Goal: Task Accomplishment & Management: Manage account settings

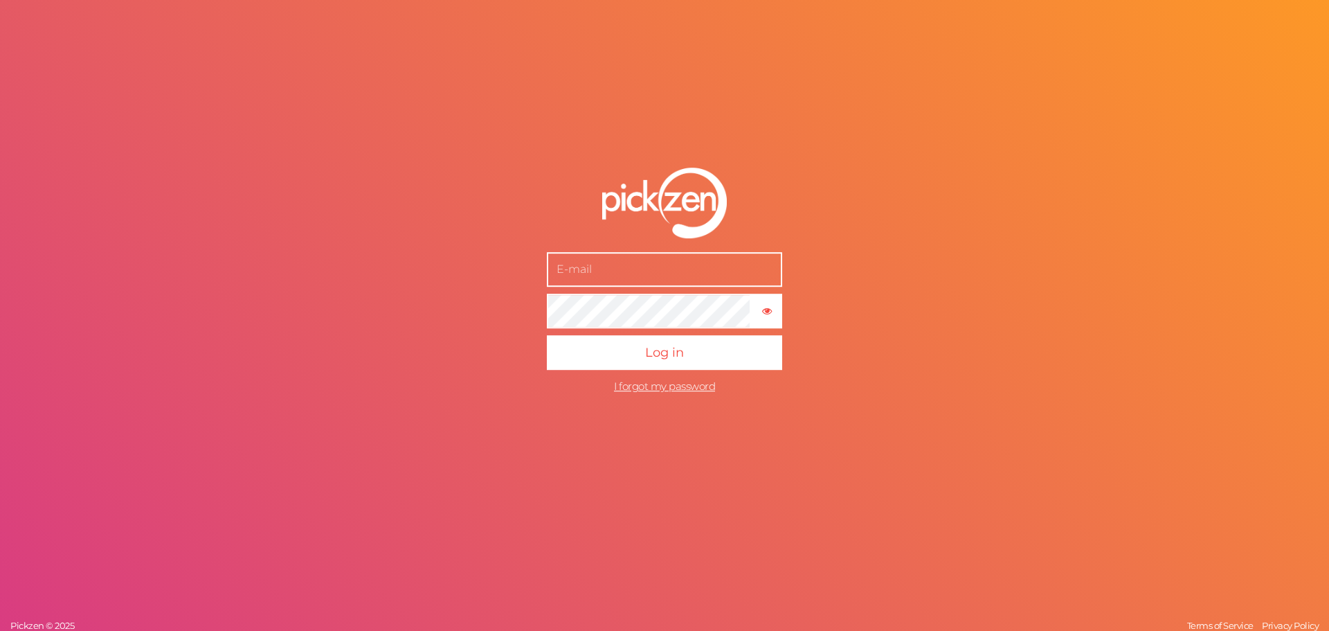
click at [623, 267] on input "text" at bounding box center [664, 269] width 235 height 35
type input "[PERSON_NAME][EMAIL_ADDRESS][DOMAIN_NAME]"
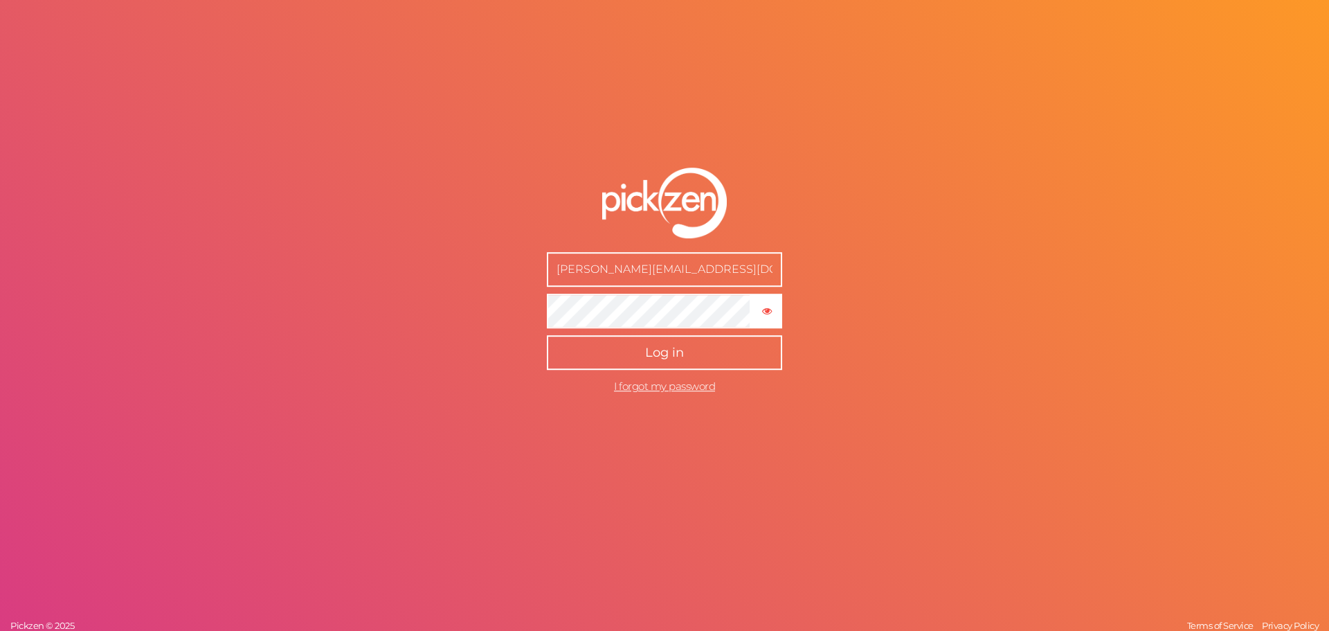
click at [613, 353] on button "Log in" at bounding box center [664, 352] width 235 height 35
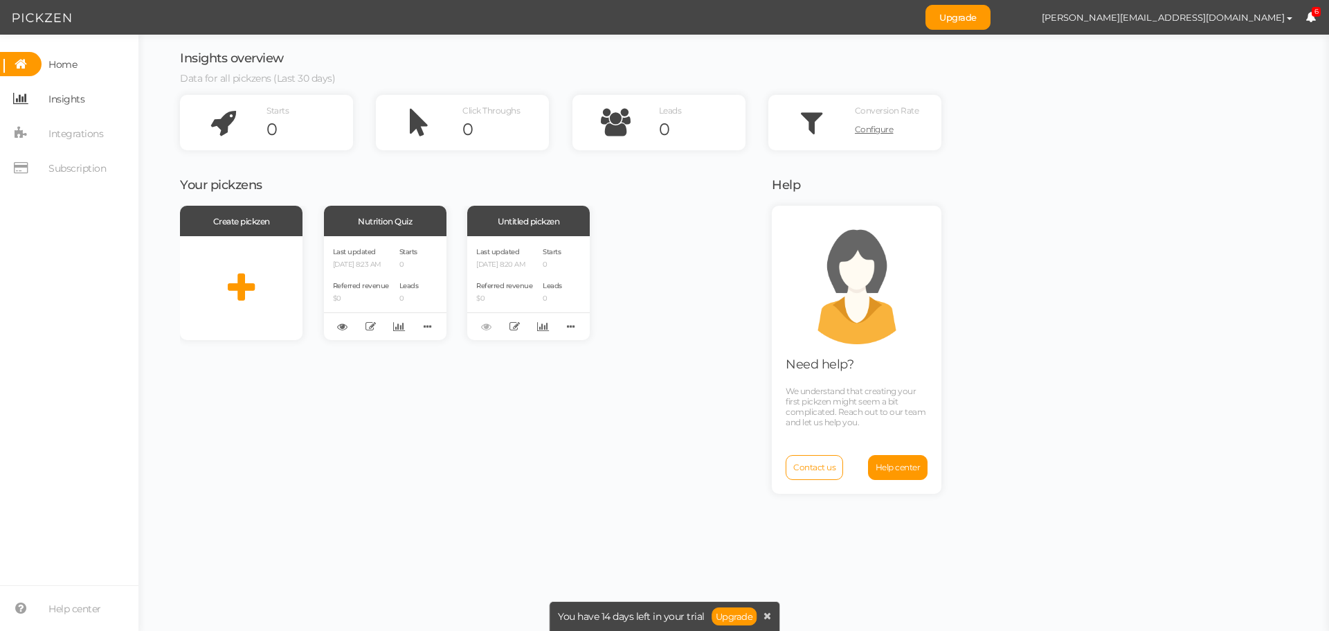
click at [70, 107] on span "Insights" at bounding box center [66, 99] width 36 height 22
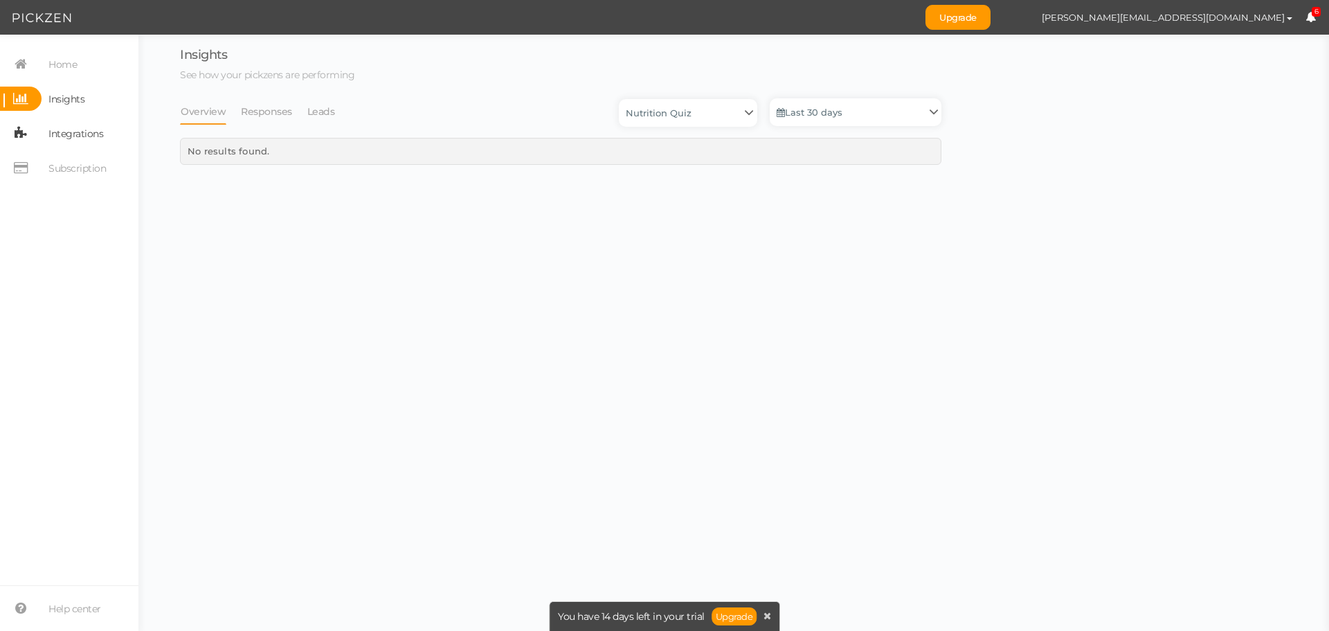
click at [54, 133] on span "Integrations" at bounding box center [75, 134] width 55 height 22
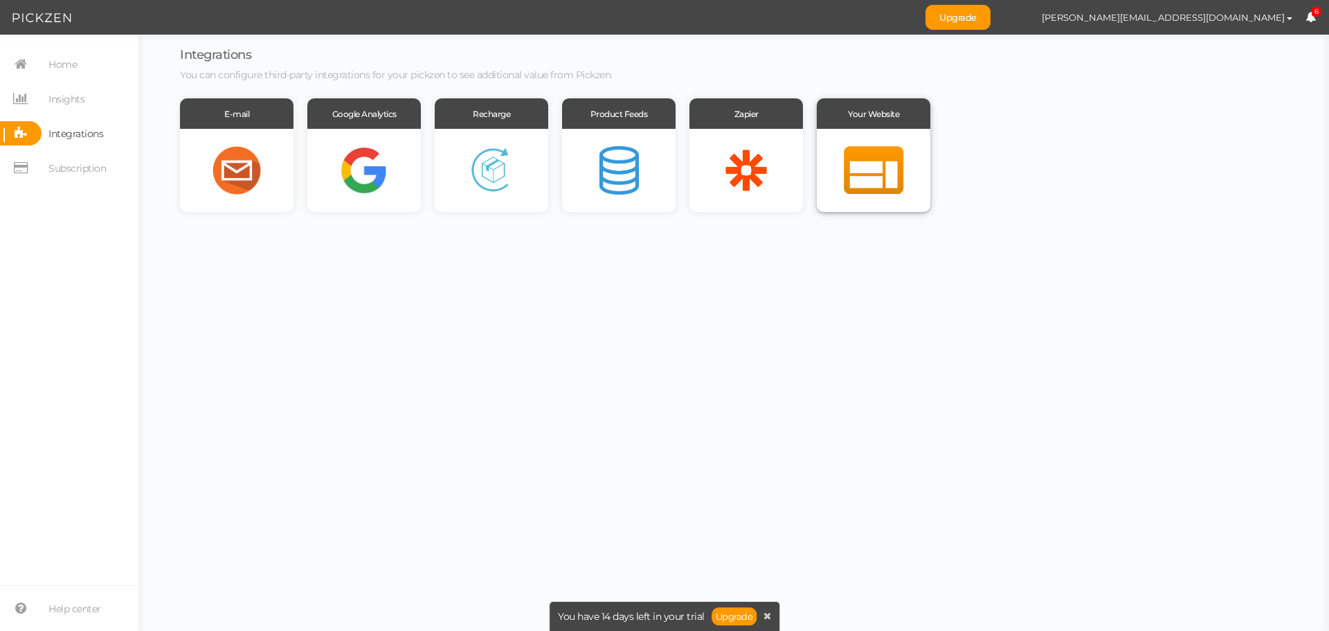
click at [868, 170] on div at bounding box center [874, 170] width 114 height 83
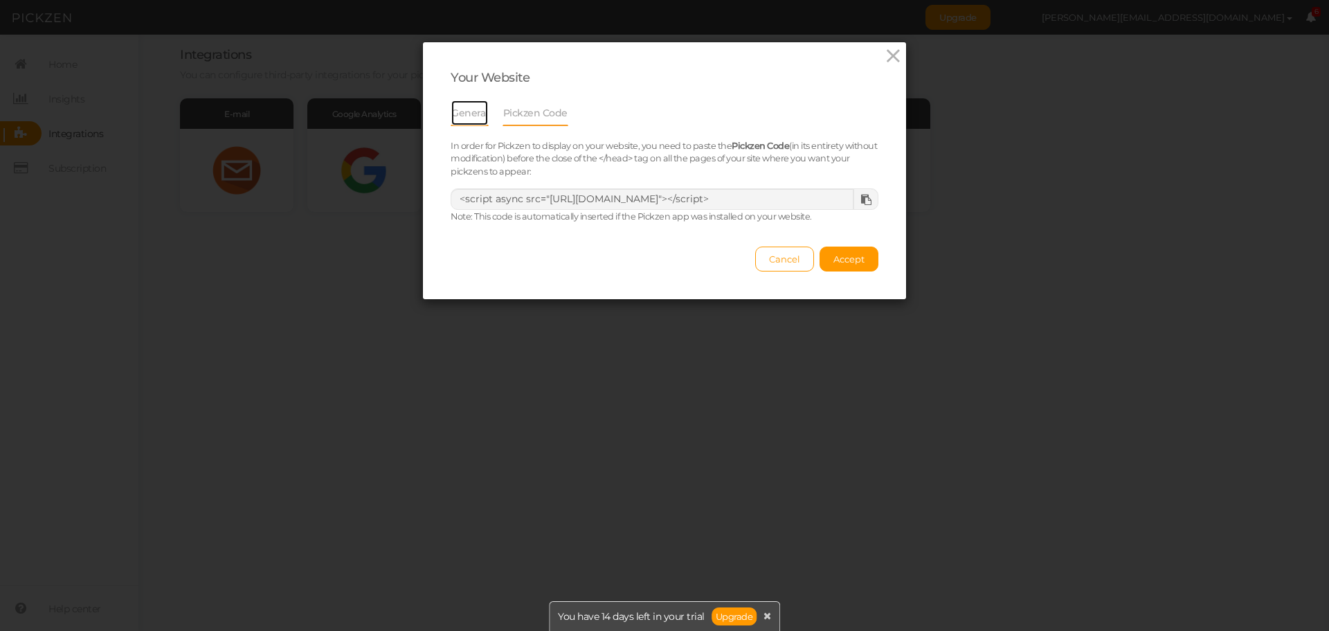
click at [462, 114] on link "General" at bounding box center [470, 113] width 38 height 26
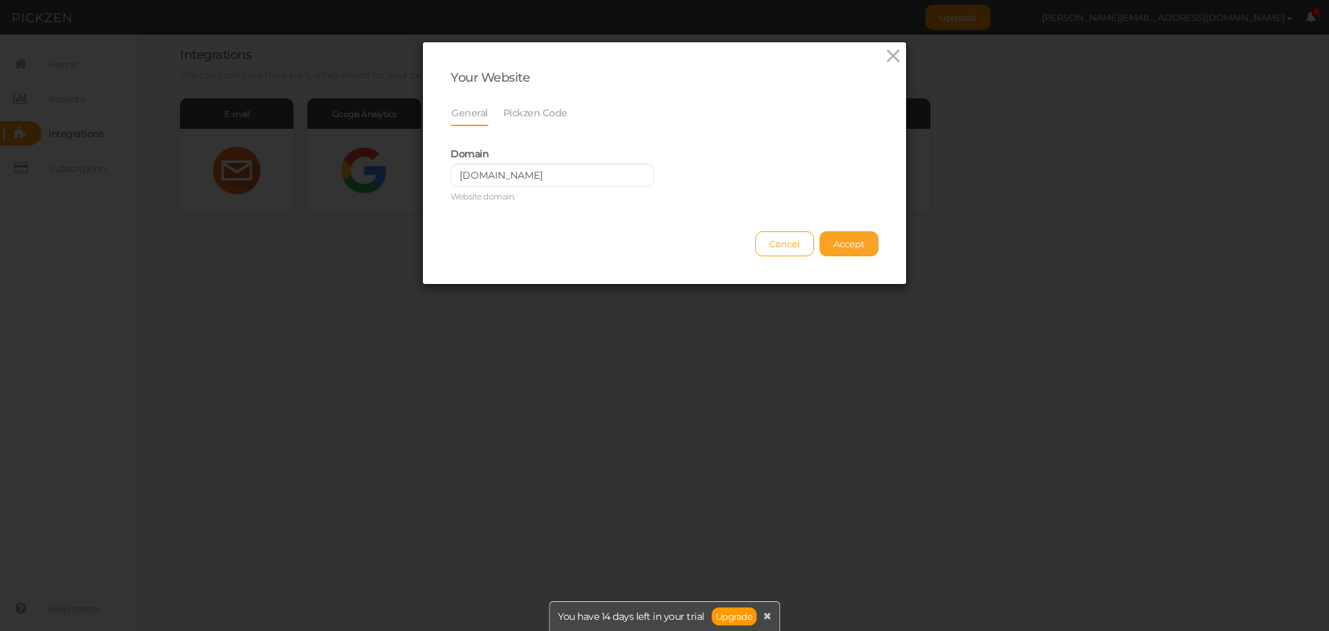
click at [851, 248] on span "Accept" at bounding box center [848, 243] width 31 height 11
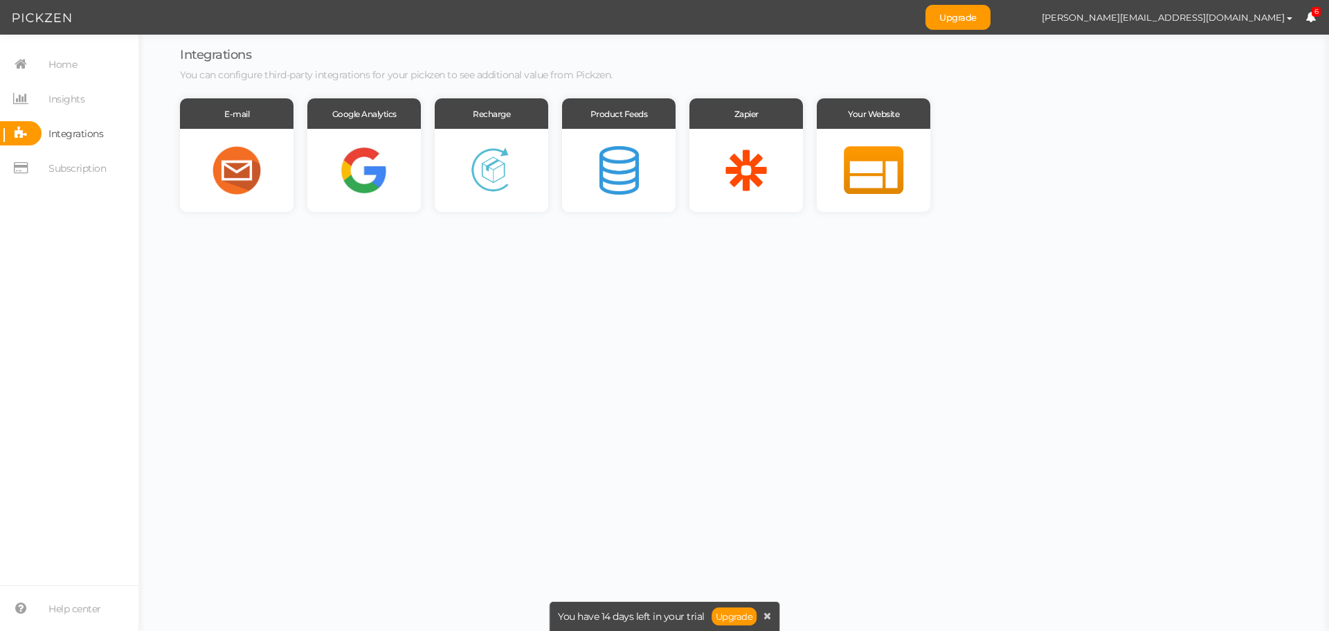
click at [1317, 12] on span "6" at bounding box center [1317, 12] width 10 height 10
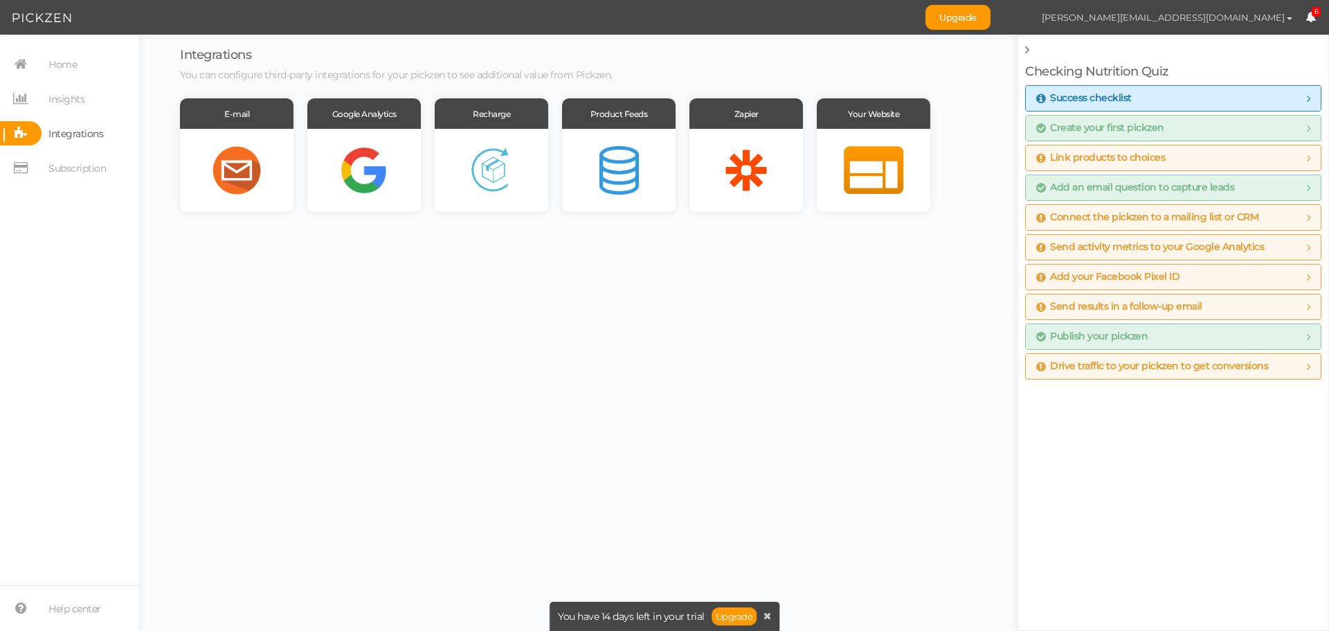
click at [1261, 21] on span "[PERSON_NAME][EMAIL_ADDRESS][DOMAIN_NAME]" at bounding box center [1163, 17] width 243 height 11
click at [1261, 20] on span "[PERSON_NAME][EMAIL_ADDRESS][DOMAIN_NAME]" at bounding box center [1163, 17] width 243 height 11
click at [1235, 42] on span "Preferences" at bounding box center [1247, 42] width 46 height 10
select select "Europe/[GEOGRAPHIC_DATA]"
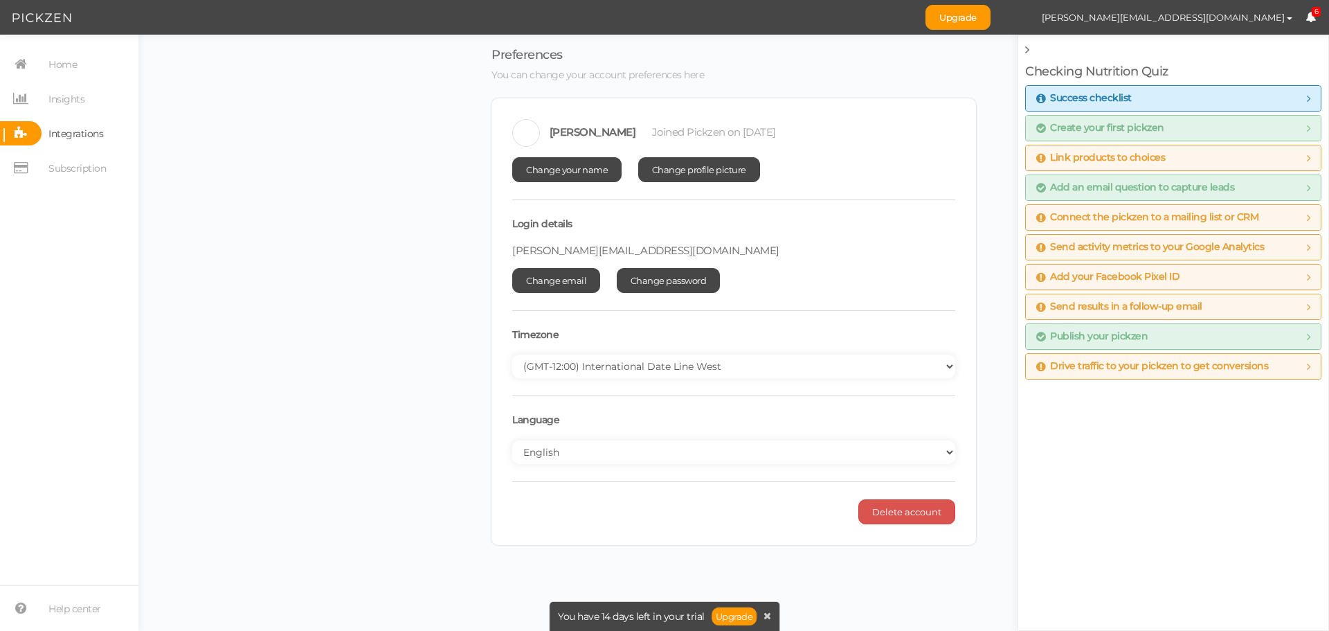
click at [387, 210] on div "Preferences You can change your account preferences here [PERSON_NAME] Joined P…" at bounding box center [733, 296] width 1163 height 496
click at [55, 132] on span "Integrations" at bounding box center [75, 134] width 55 height 22
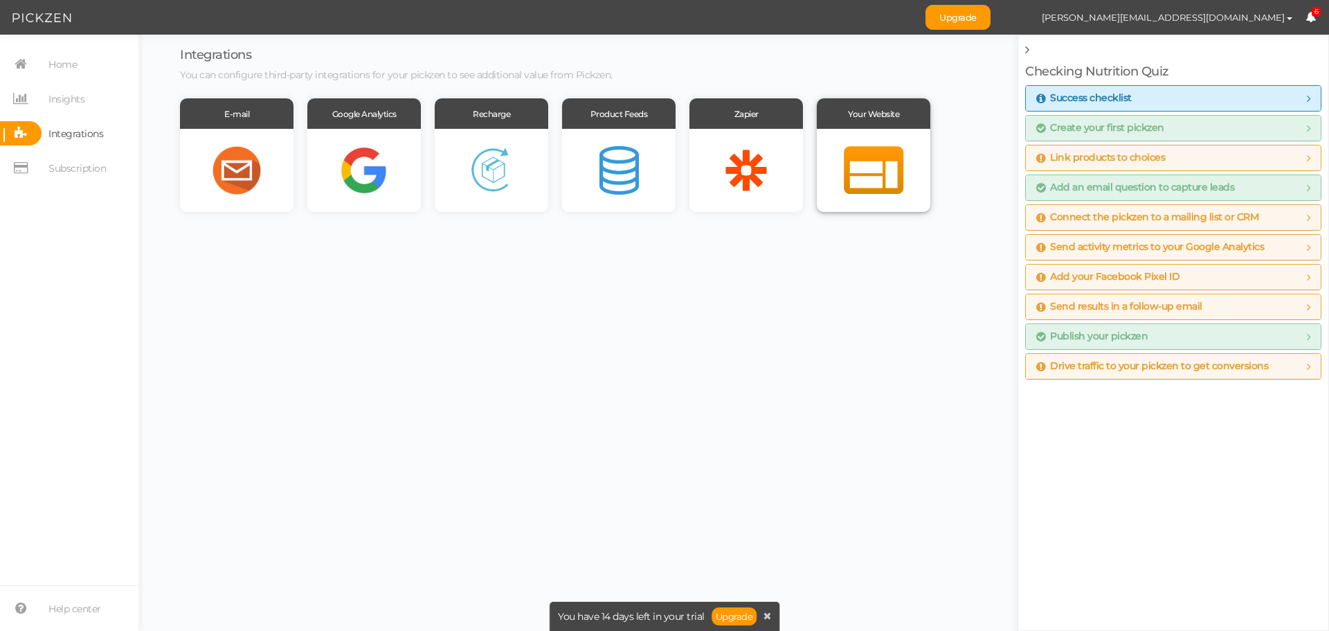
click at [865, 158] on div at bounding box center [874, 170] width 114 height 83
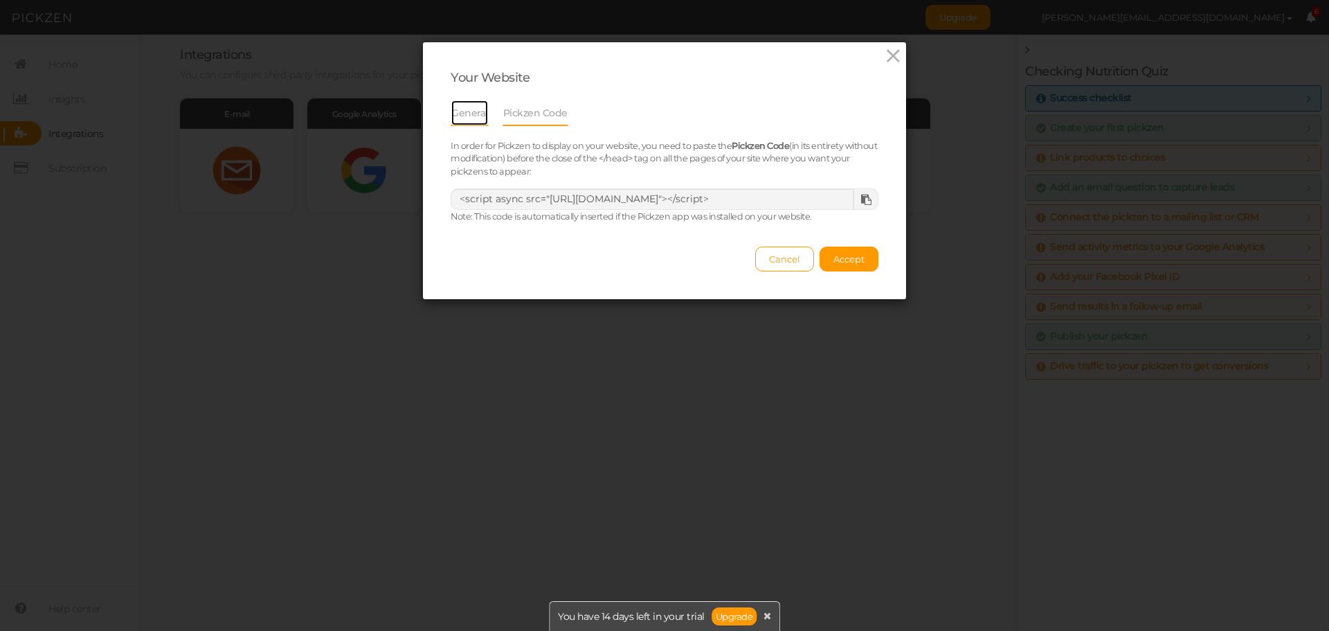
click at [458, 110] on link "General" at bounding box center [470, 113] width 38 height 26
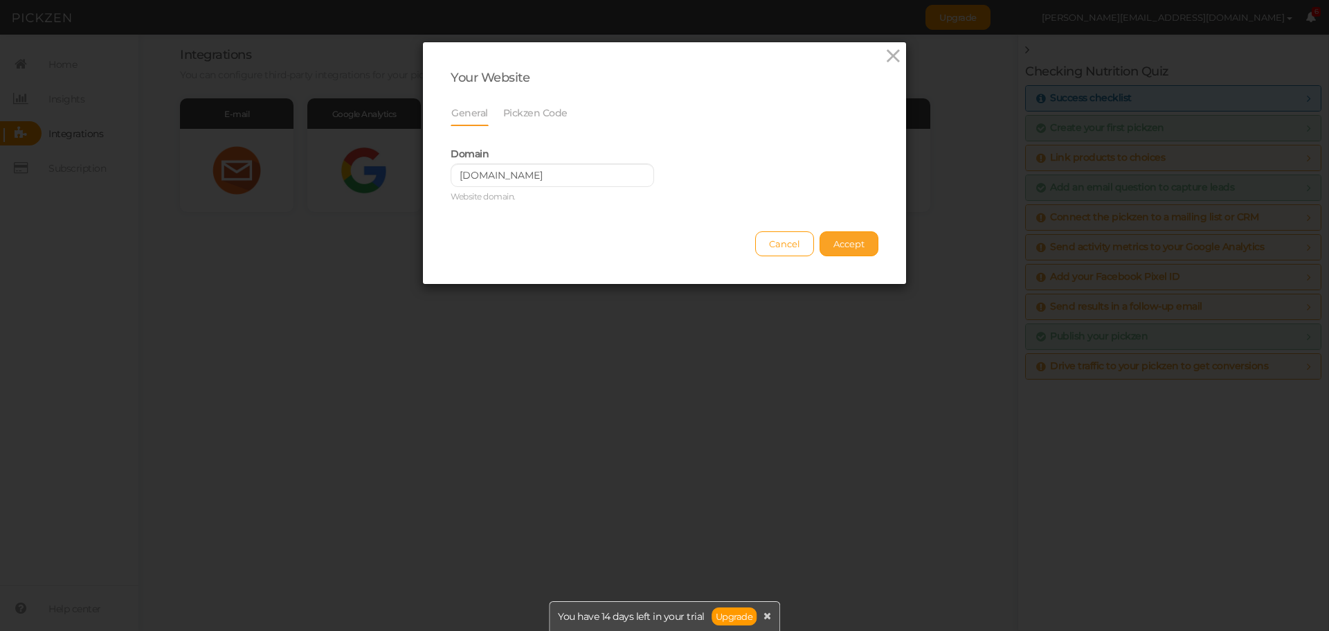
click at [843, 246] on span "Accept" at bounding box center [848, 243] width 31 height 11
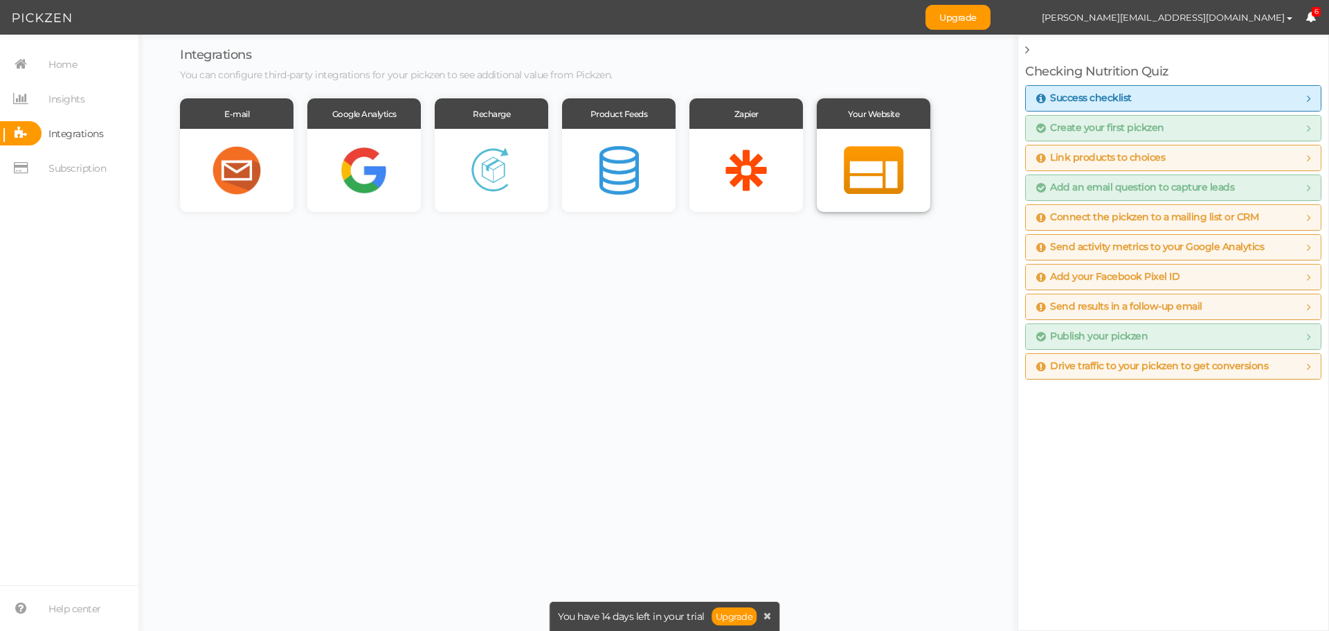
click at [852, 152] on div at bounding box center [874, 170] width 114 height 83
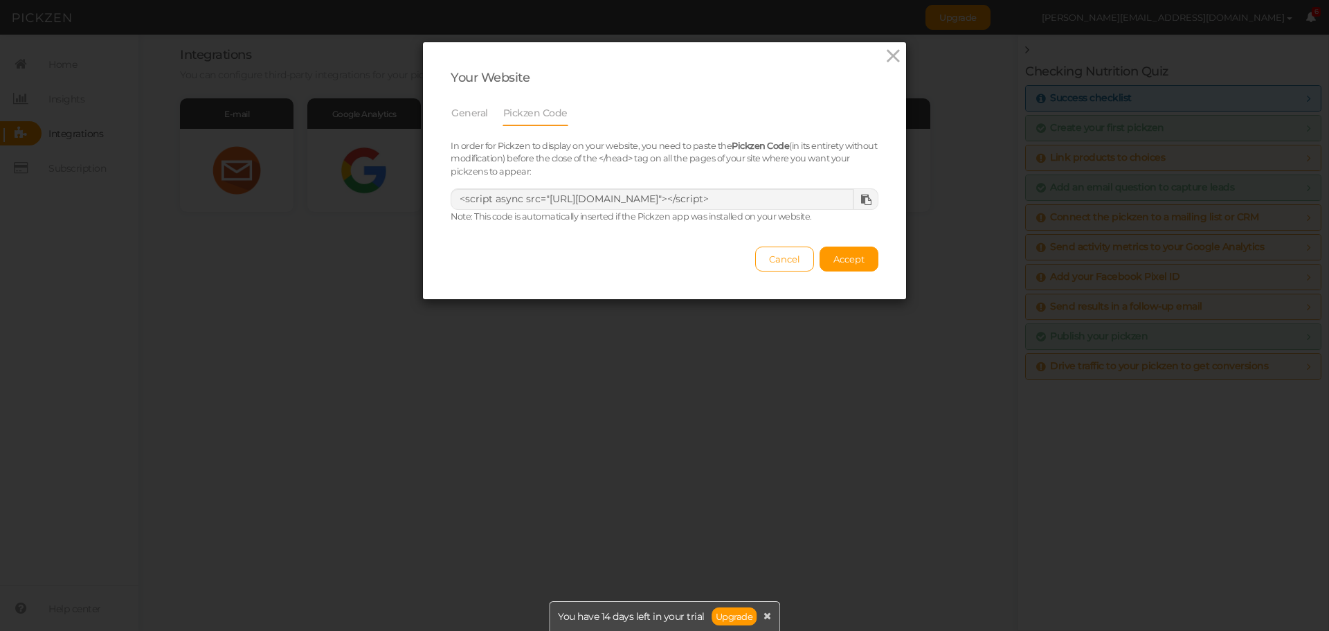
click at [861, 199] on icon at bounding box center [866, 200] width 10 height 10
click at [885, 53] on icon at bounding box center [893, 56] width 20 height 21
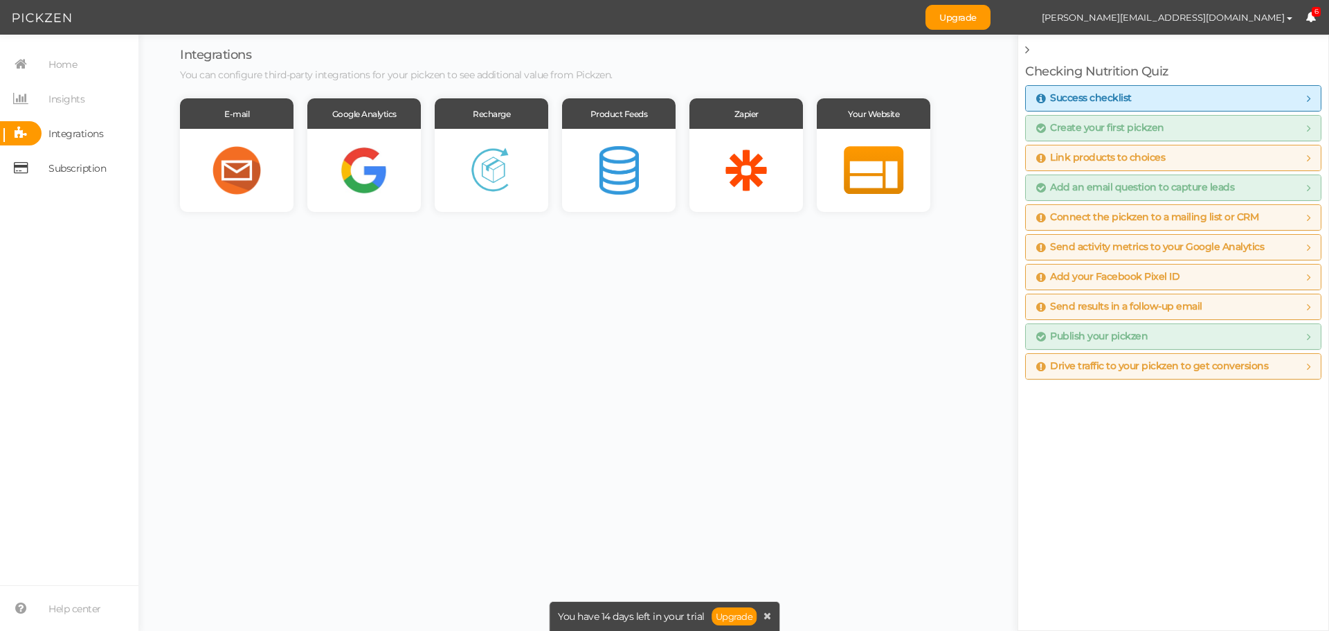
click at [91, 170] on span "Subscription" at bounding box center [76, 168] width 57 height 22
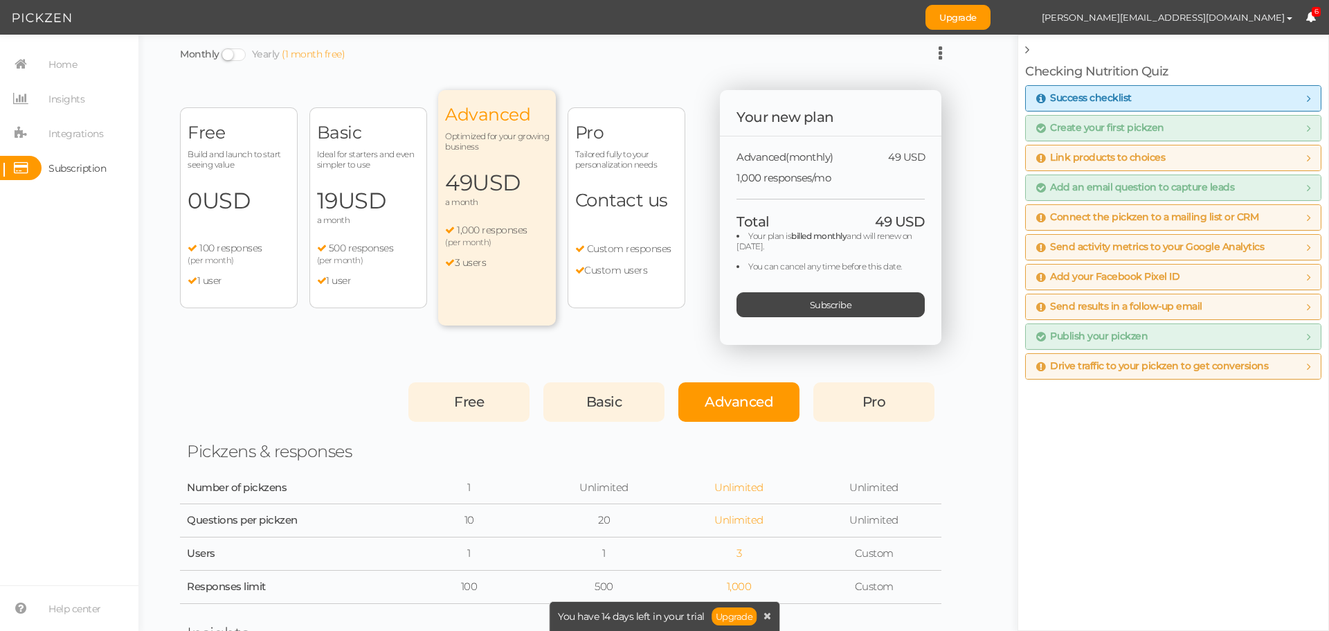
click at [242, 49] on span at bounding box center [233, 54] width 24 height 12
click at [0, 0] on input "Monthly Yearly (1 month free)" at bounding box center [0, 0] width 0 height 0
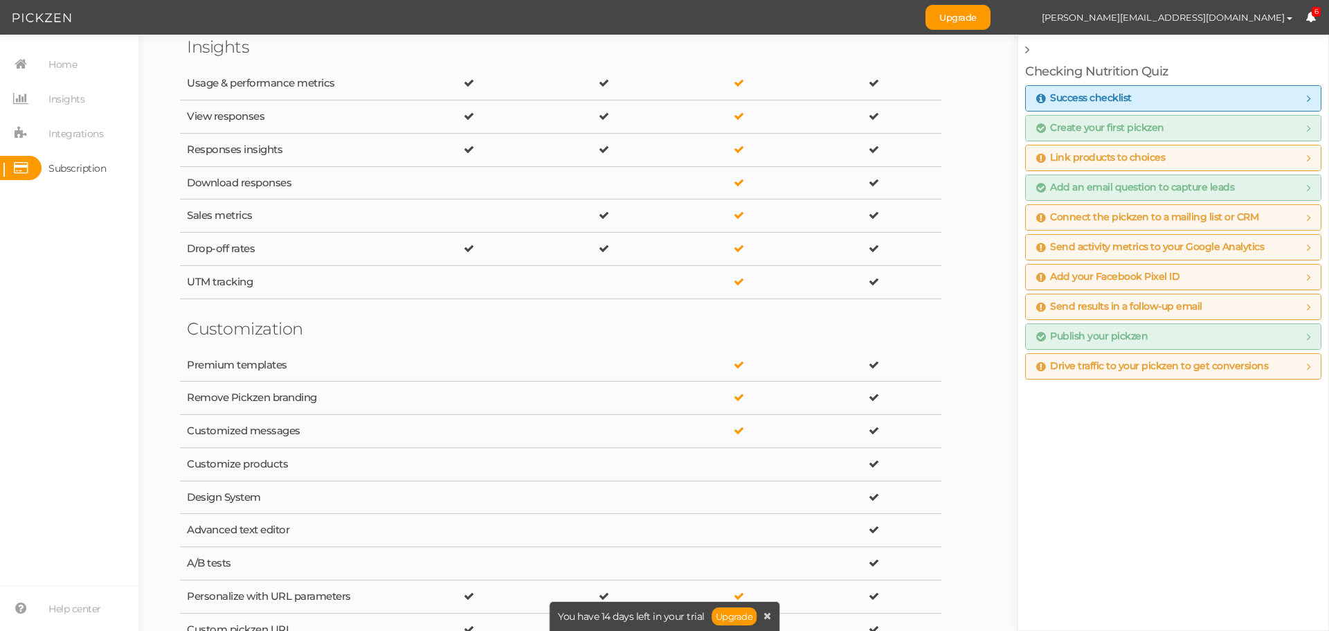
scroll to position [692, 0]
